Goal: Transaction & Acquisition: Purchase product/service

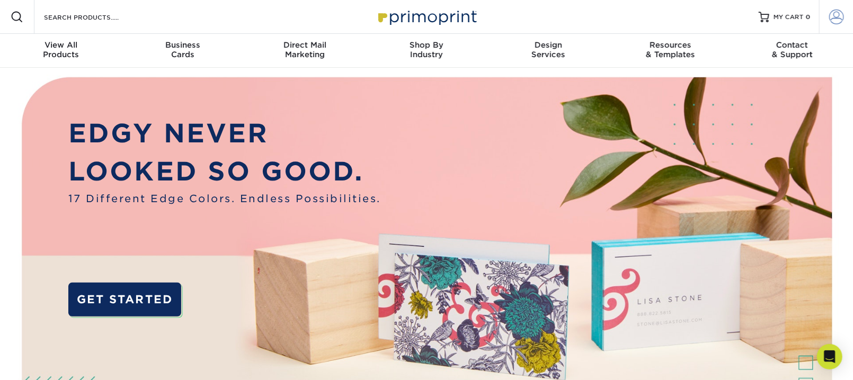
type input "[PERSON_NAME][EMAIL_ADDRESS][DOMAIN_NAME]"
click at [829, 24] on span at bounding box center [836, 17] width 15 height 15
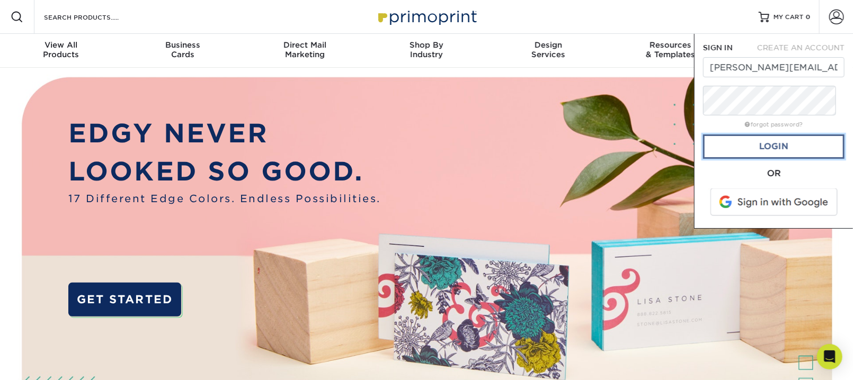
click at [761, 159] on link "Login" at bounding box center [773, 147] width 141 height 24
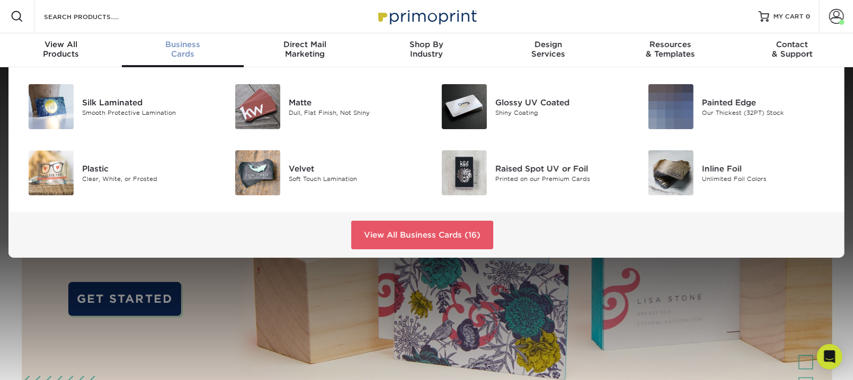
click at [174, 49] on span "Business" at bounding box center [183, 45] width 122 height 10
click at [140, 117] on div "Smooth Protective Lamination" at bounding box center [147, 112] width 130 height 9
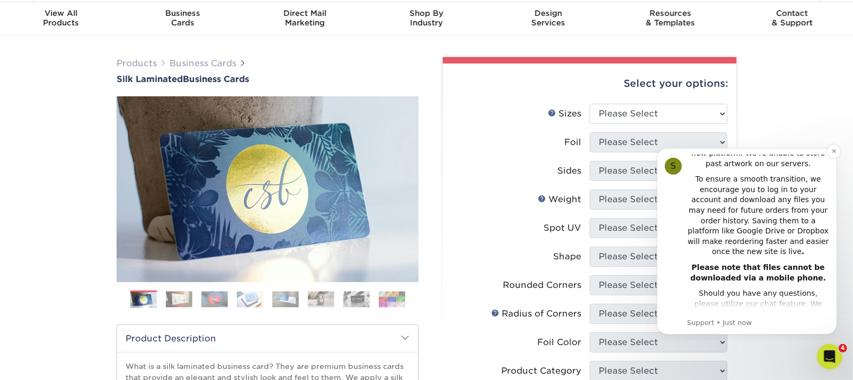
scroll to position [269, 0]
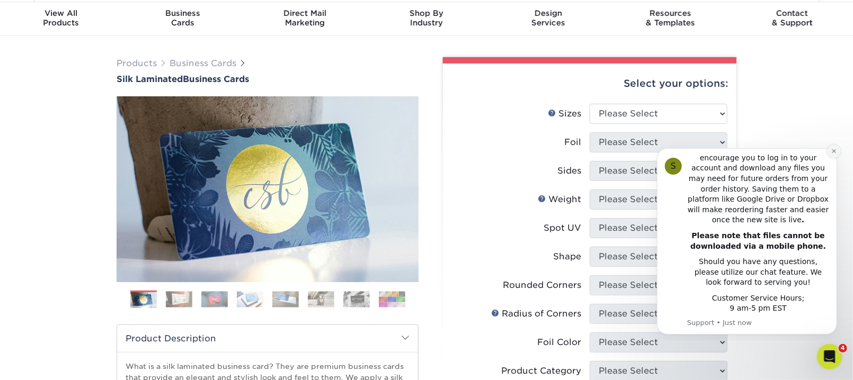
click at [834, 149] on icon "Dismiss notification" at bounding box center [833, 151] width 4 height 4
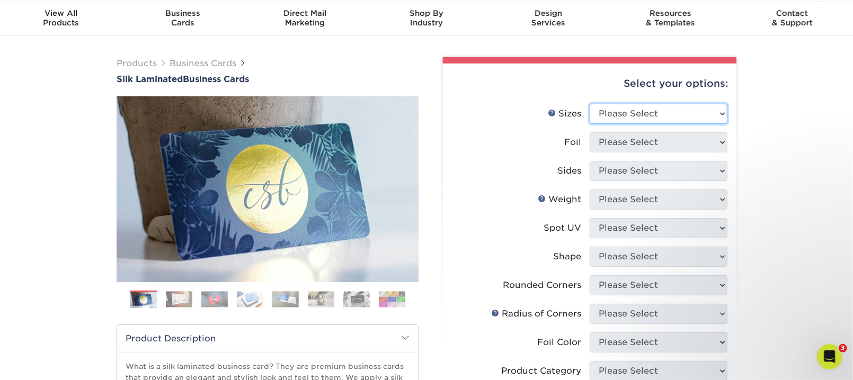
click at [715, 124] on select "Please Select 1.5" x 3.5" - Mini 1.75" x 3.5" - Mini 2" x 2" - Square 2" x 3" -…" at bounding box center [659, 114] width 138 height 20
select select "2.00x3.50"
click at [592, 124] on select "Please Select 1.5" x 3.5" - Mini 1.75" x 3.5" - Mini 2" x 2" - Square 2" x 3" -…" at bounding box center [659, 114] width 138 height 20
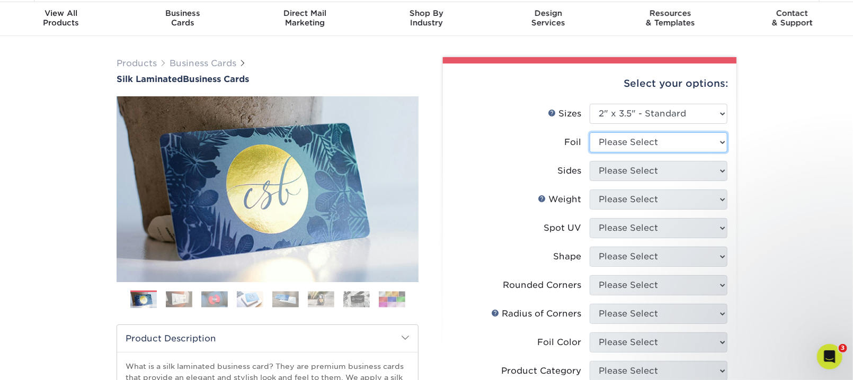
click at [643, 153] on select "Please Select Yes No" at bounding box center [659, 142] width 138 height 20
select select "1"
click at [592, 153] on select "Please Select Yes No" at bounding box center [659, 142] width 138 height 20
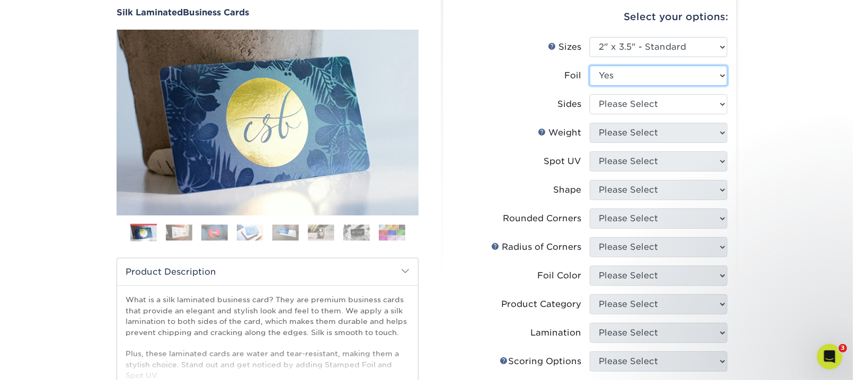
scroll to position [109, 0]
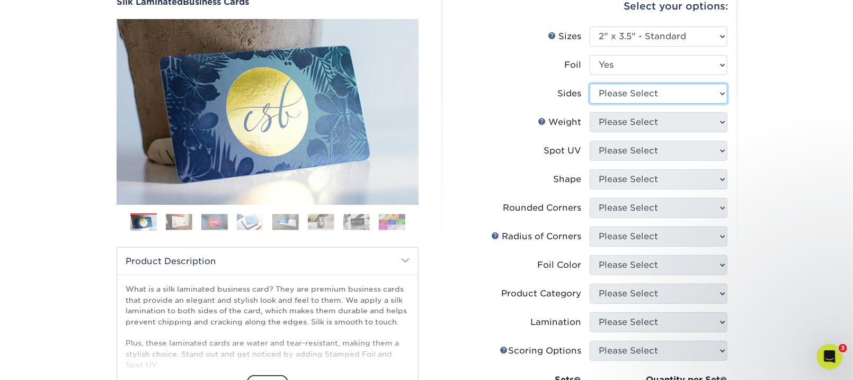
click at [713, 104] on select "Please Select Print Both Sides - Foil Both Sides Print Both Sides - Foil Front …" at bounding box center [659, 94] width 138 height 20
select select "e9e9dfb3-fba1-4d60-972c-fd9ca5904d33"
click at [592, 104] on select "Please Select Print Both Sides - Foil Both Sides Print Both Sides - Foil Front …" at bounding box center [659, 94] width 138 height 20
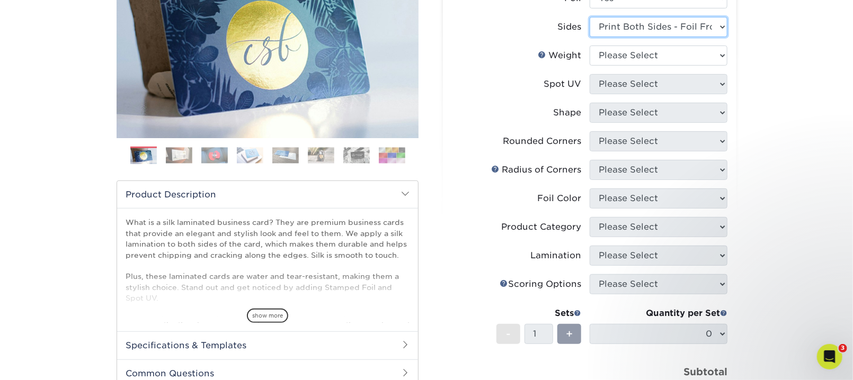
scroll to position [177, 0]
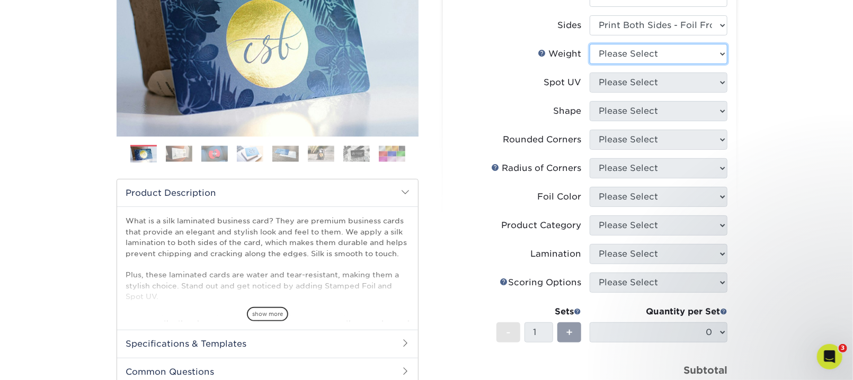
click at [711, 64] on select "Please Select 16PT" at bounding box center [659, 54] width 138 height 20
select select "16PT"
click at [592, 64] on select "Please Select 16PT" at bounding box center [659, 54] width 138 height 20
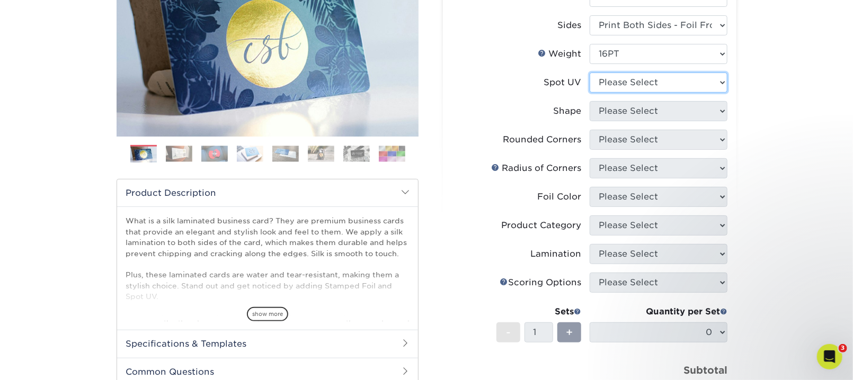
click at [712, 93] on select "Please Select No Spot UV Front and Back (Both Sides) Front Only Back Only" at bounding box center [659, 83] width 138 height 20
select select "3"
click at [592, 93] on select "Please Select No Spot UV Front and Back (Both Sides) Front Only Back Only" at bounding box center [659, 83] width 138 height 20
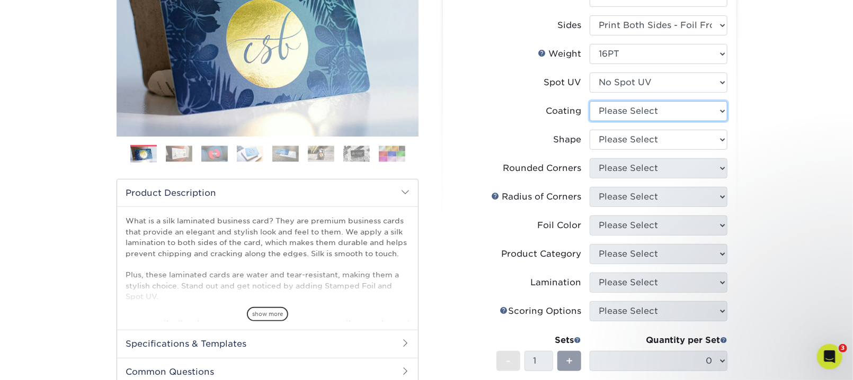
click at [714, 121] on select at bounding box center [659, 111] width 138 height 20
select select "3e7618de-abca-4bda-9f97-8b9129e913d8"
click at [592, 121] on select at bounding box center [659, 111] width 138 height 20
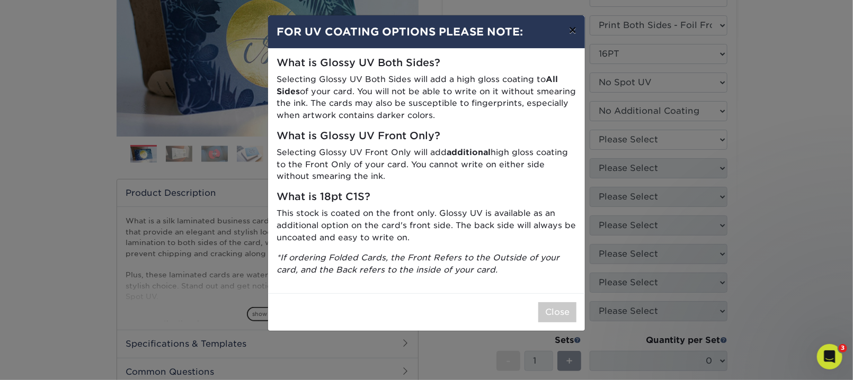
click at [563, 42] on button "×" at bounding box center [573, 30] width 24 height 30
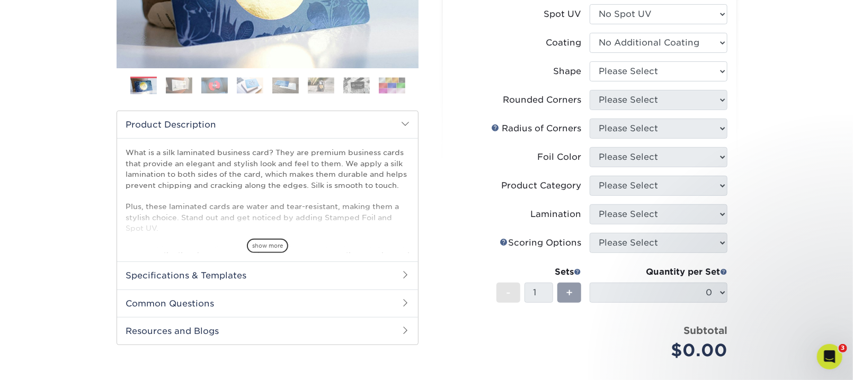
scroll to position [247, 0]
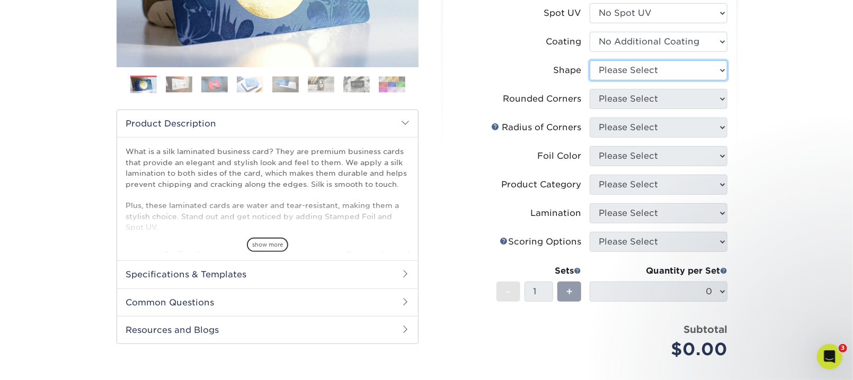
click at [712, 81] on select "Please Select Standard" at bounding box center [659, 70] width 138 height 20
select select "standard"
click at [592, 81] on select "Please Select Standard" at bounding box center [659, 70] width 138 height 20
click at [713, 109] on select "Please Select Yes - Round 2 Corners Yes - Round 4 Corners No" at bounding box center [659, 99] width 138 height 20
select select "0"
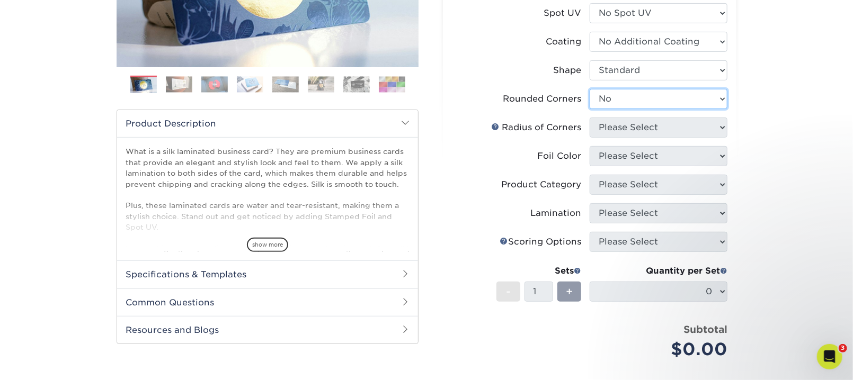
click at [592, 109] on select "Please Select Yes - Round 2 Corners Yes - Round 4 Corners No" at bounding box center [659, 99] width 138 height 20
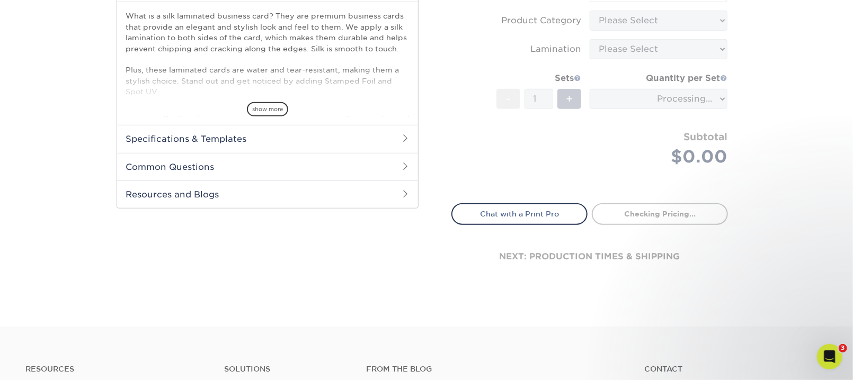
scroll to position [384, 0]
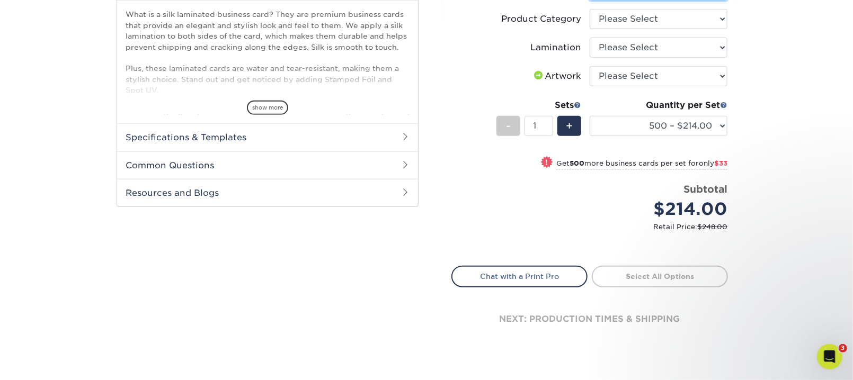
select select "a834dd52-fe06-4ed6-9a86-5bd3c2d02515"
click at [713, 29] on select "Please Select Business Cards" at bounding box center [659, 19] width 138 height 20
select select "3b5148f1-0588-4f88-a218-97bcfdce65c1"
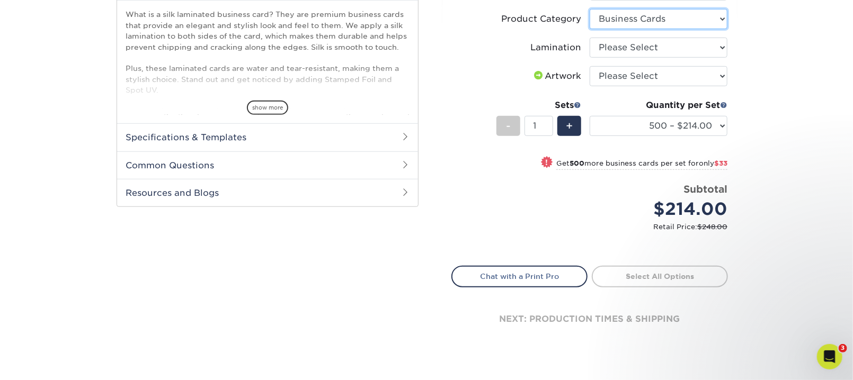
click at [592, 29] on select "Please Select Business Cards" at bounding box center [659, 19] width 138 height 20
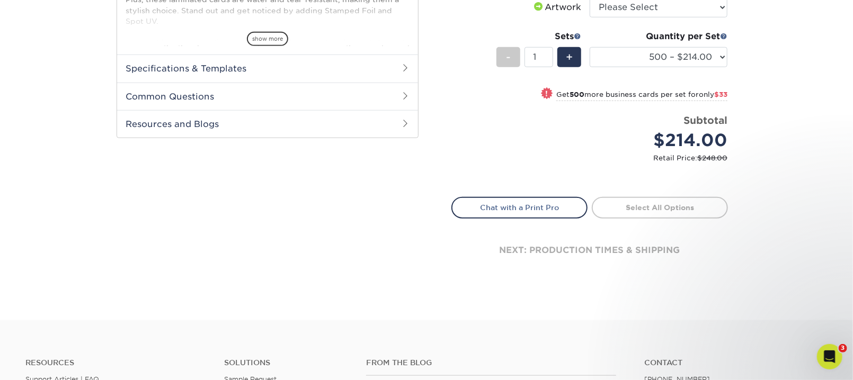
scroll to position [456, 0]
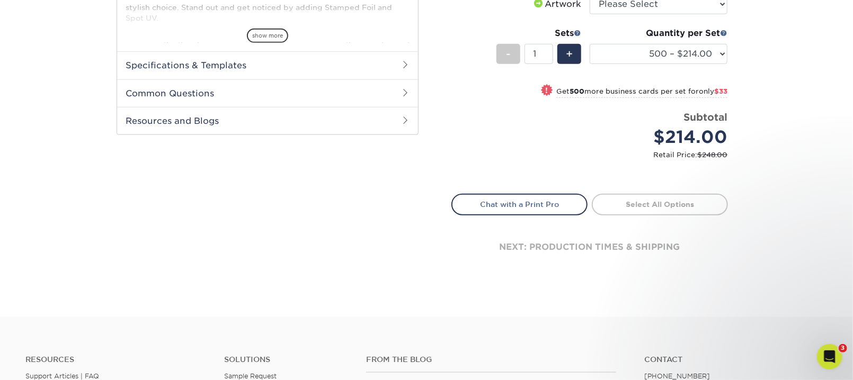
select select "ccacb42f-45f7-42d3-bbd3-7c8421cf37f0"
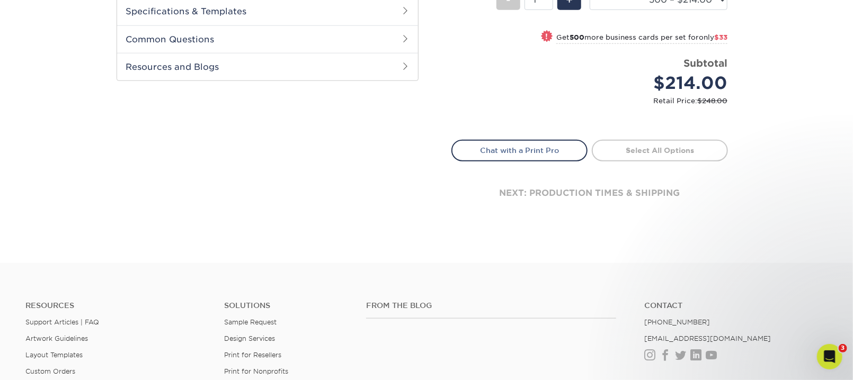
scroll to position [511, 0]
click at [517, 13] on div "-" at bounding box center [510, 1] width 28 height 24
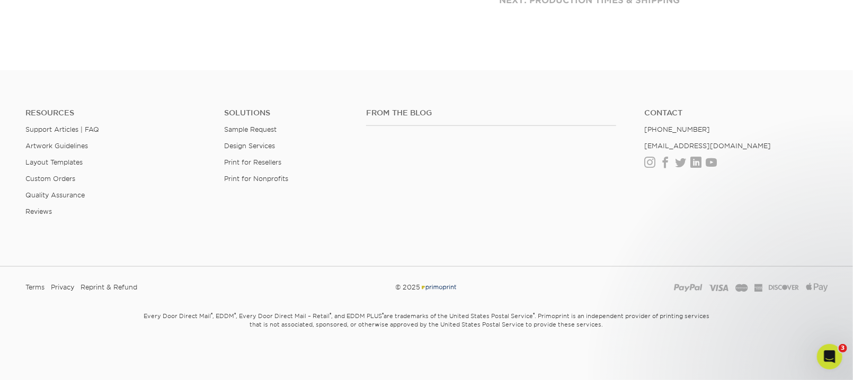
scroll to position [920, 0]
click at [567, 32] on div "next: production times & shipping" at bounding box center [589, 1] width 277 height 64
drag, startPoint x: 567, startPoint y: 172, endPoint x: 555, endPoint y: 164, distance: 14.5
click at [564, 32] on div "next: production times & shipping" at bounding box center [589, 1] width 277 height 64
click at [531, 32] on div "next: production times & shipping" at bounding box center [589, 1] width 277 height 64
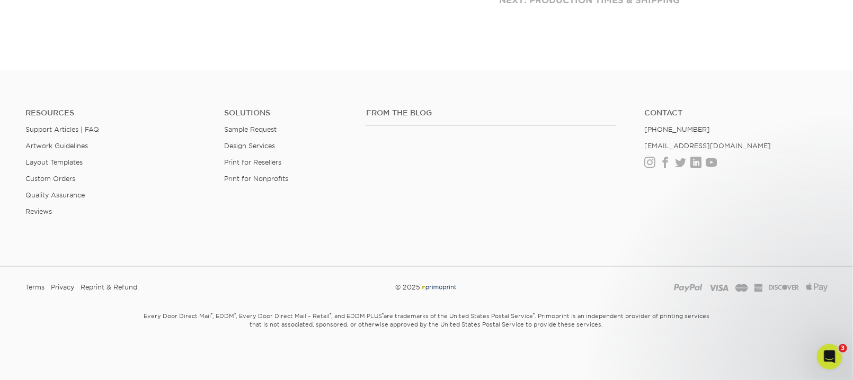
drag, startPoint x: 528, startPoint y: 159, endPoint x: 517, endPoint y: 157, distance: 11.3
click at [521, 32] on div "next: production times & shipping" at bounding box center [589, 1] width 277 height 64
drag, startPoint x: 515, startPoint y: 157, endPoint x: 532, endPoint y: 156, distance: 17.0
click at [514, 32] on div "next: production times & shipping" at bounding box center [589, 1] width 277 height 64
drag, startPoint x: 574, startPoint y: 155, endPoint x: 623, endPoint y: 160, distance: 49.0
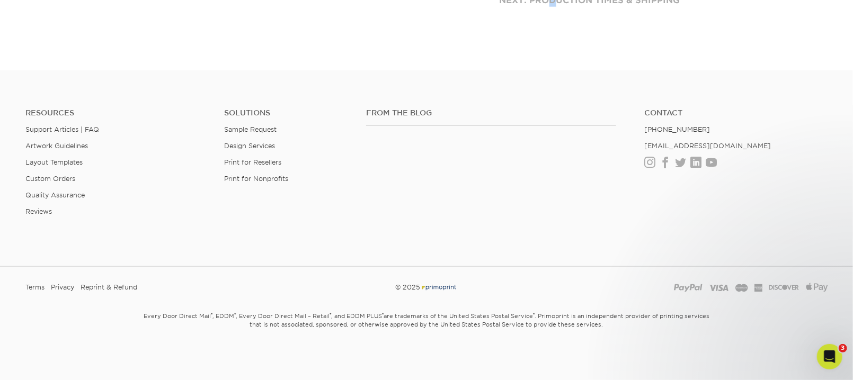
click at [588, 32] on div "next: production times & shipping" at bounding box center [589, 1] width 277 height 64
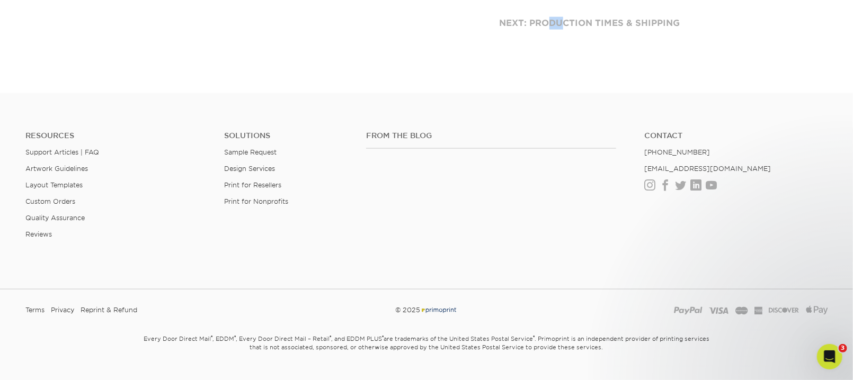
scroll to position [681, 0]
